Goal: Task Accomplishment & Management: Manage account settings

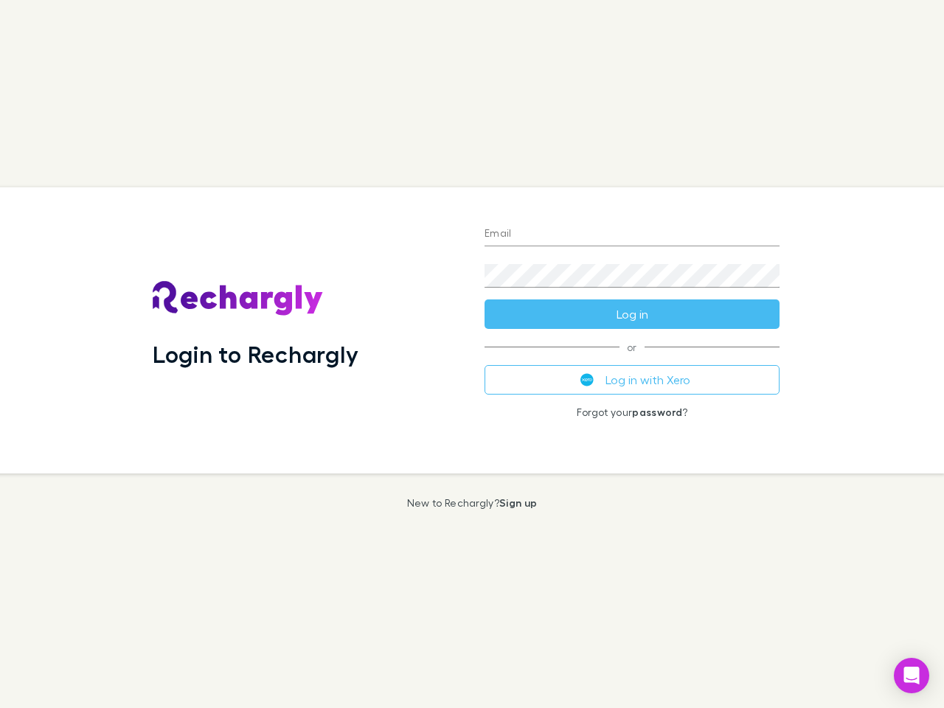
click at [472, 354] on div "Login to Rechargly" at bounding box center [307, 330] width 332 height 286
click at [632, 235] on input "Email" at bounding box center [632, 235] width 295 height 24
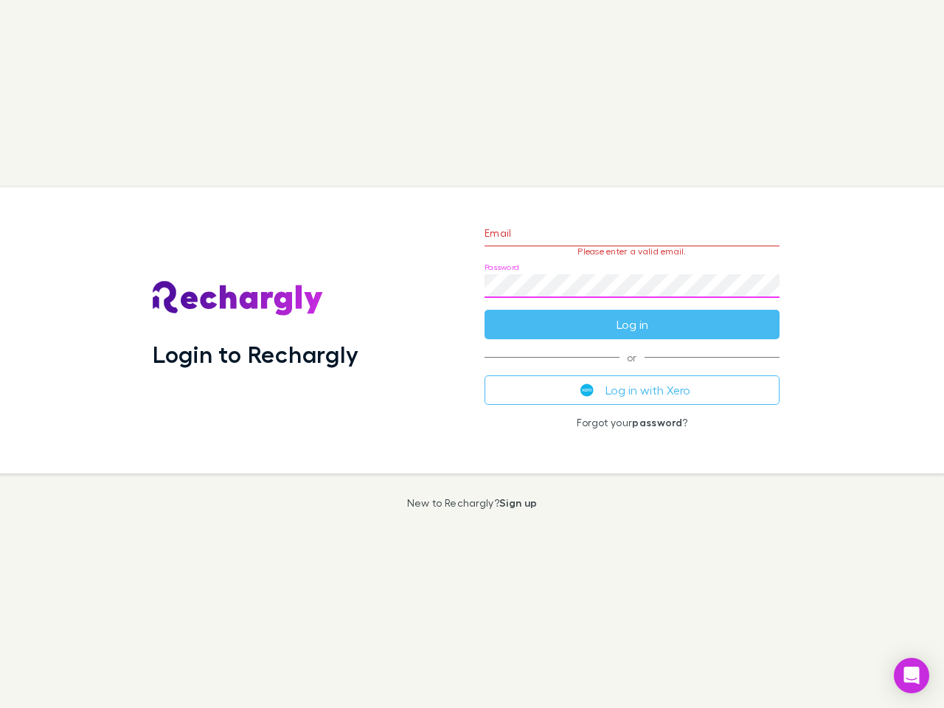
click at [632, 314] on form "Email Please enter a valid email. Password Log in" at bounding box center [632, 275] width 295 height 128
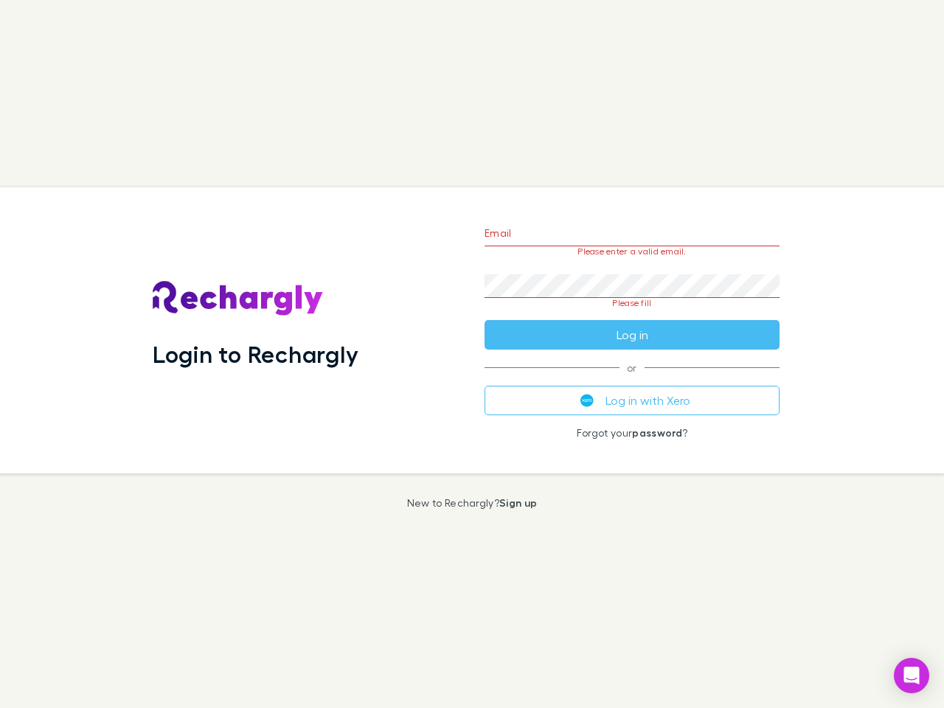
click at [632, 380] on div "Email Please enter a valid email. Password Please fill Log in or Log in with Xe…" at bounding box center [632, 330] width 319 height 286
click at [912, 676] on icon "Open Intercom Messenger" at bounding box center [912, 676] width 15 height 18
